Goal: Obtain resource: Download file/media

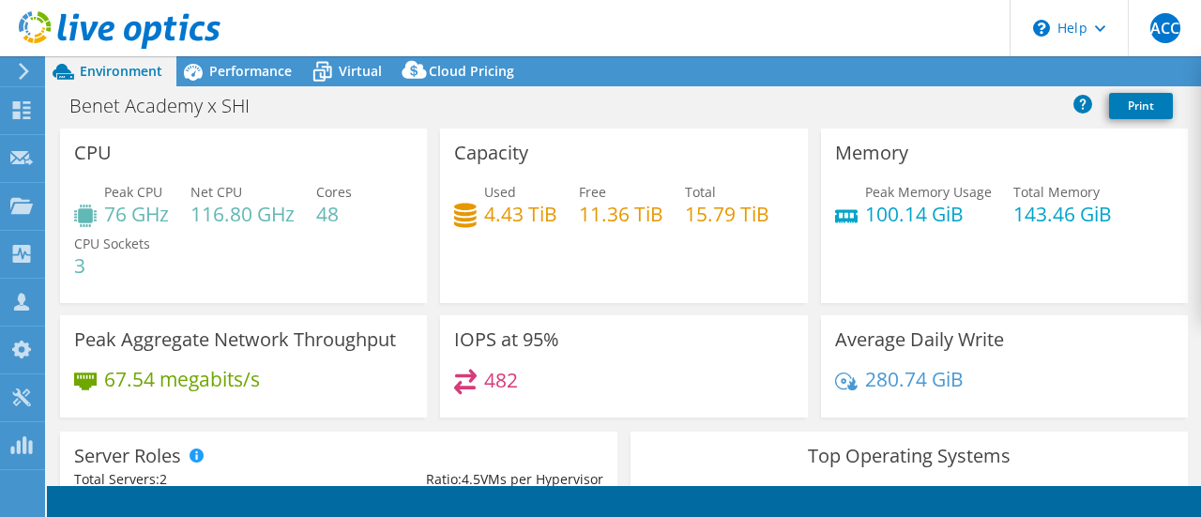
select select "USD"
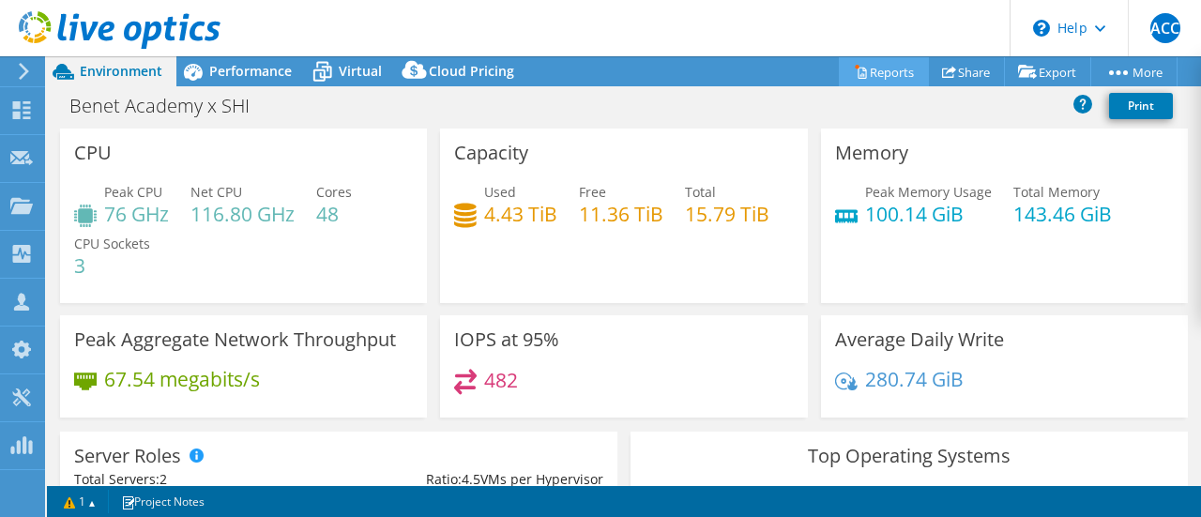
click at [869, 71] on link "Reports" at bounding box center [884, 71] width 90 height 29
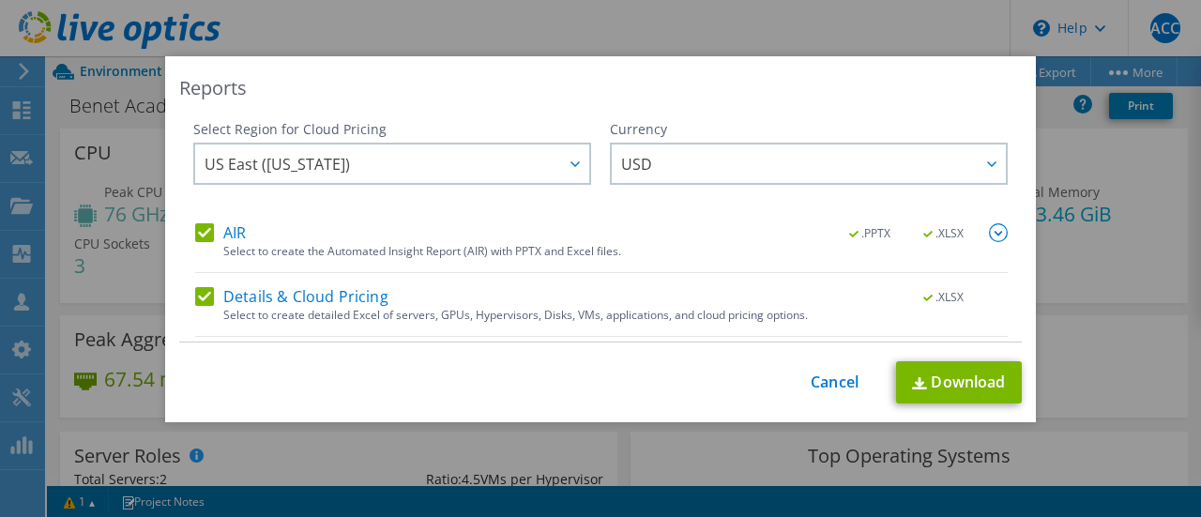
scroll to position [57, 0]
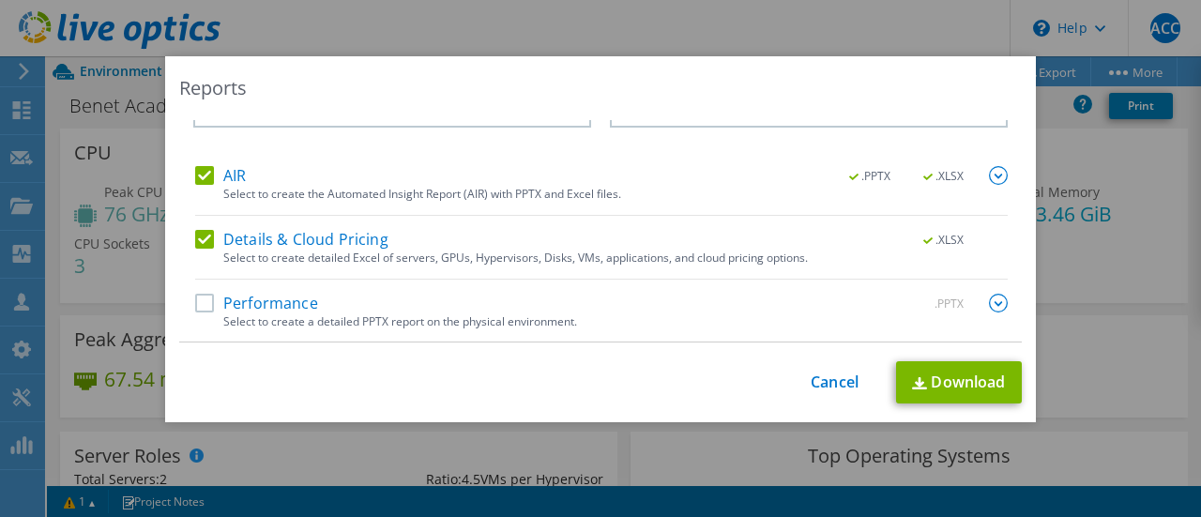
click at [200, 294] on label "Performance" at bounding box center [256, 303] width 123 height 19
click at [0, 0] on input "Performance" at bounding box center [0, 0] width 0 height 0
click at [920, 377] on img at bounding box center [919, 383] width 15 height 12
click at [817, 380] on link "Cancel" at bounding box center [835, 383] width 48 height 18
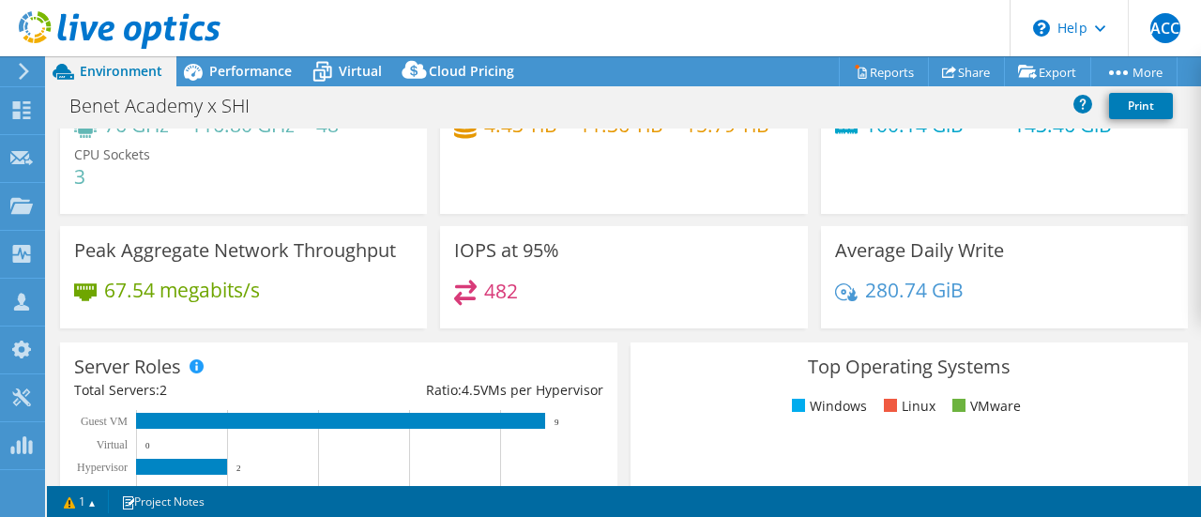
scroll to position [88, 0]
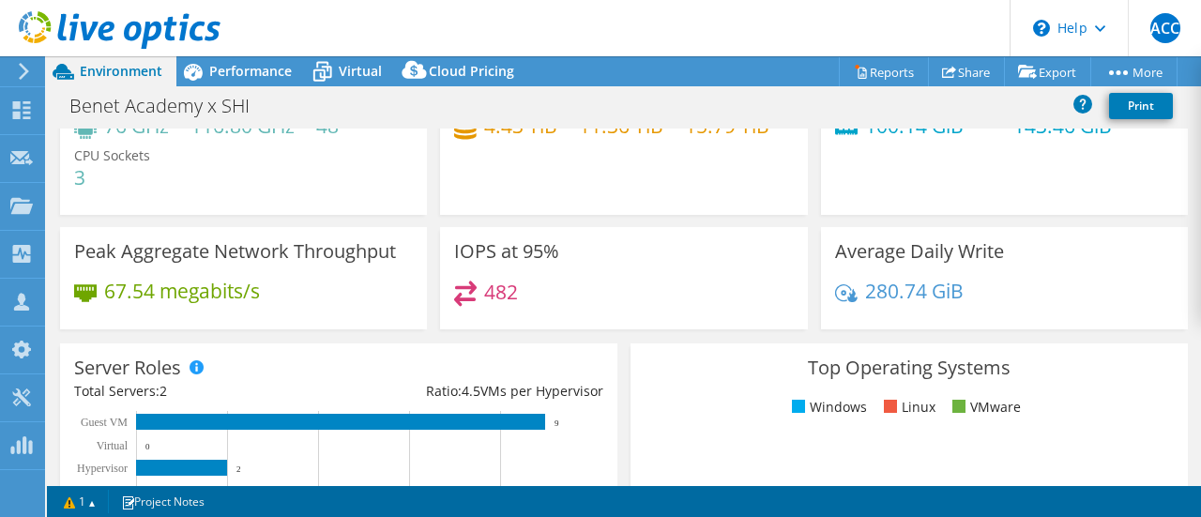
click at [616, 329] on div "IOPS at 95% 482" at bounding box center [624, 284] width 380 height 115
